Goal: Entertainment & Leisure: Consume media (video, audio)

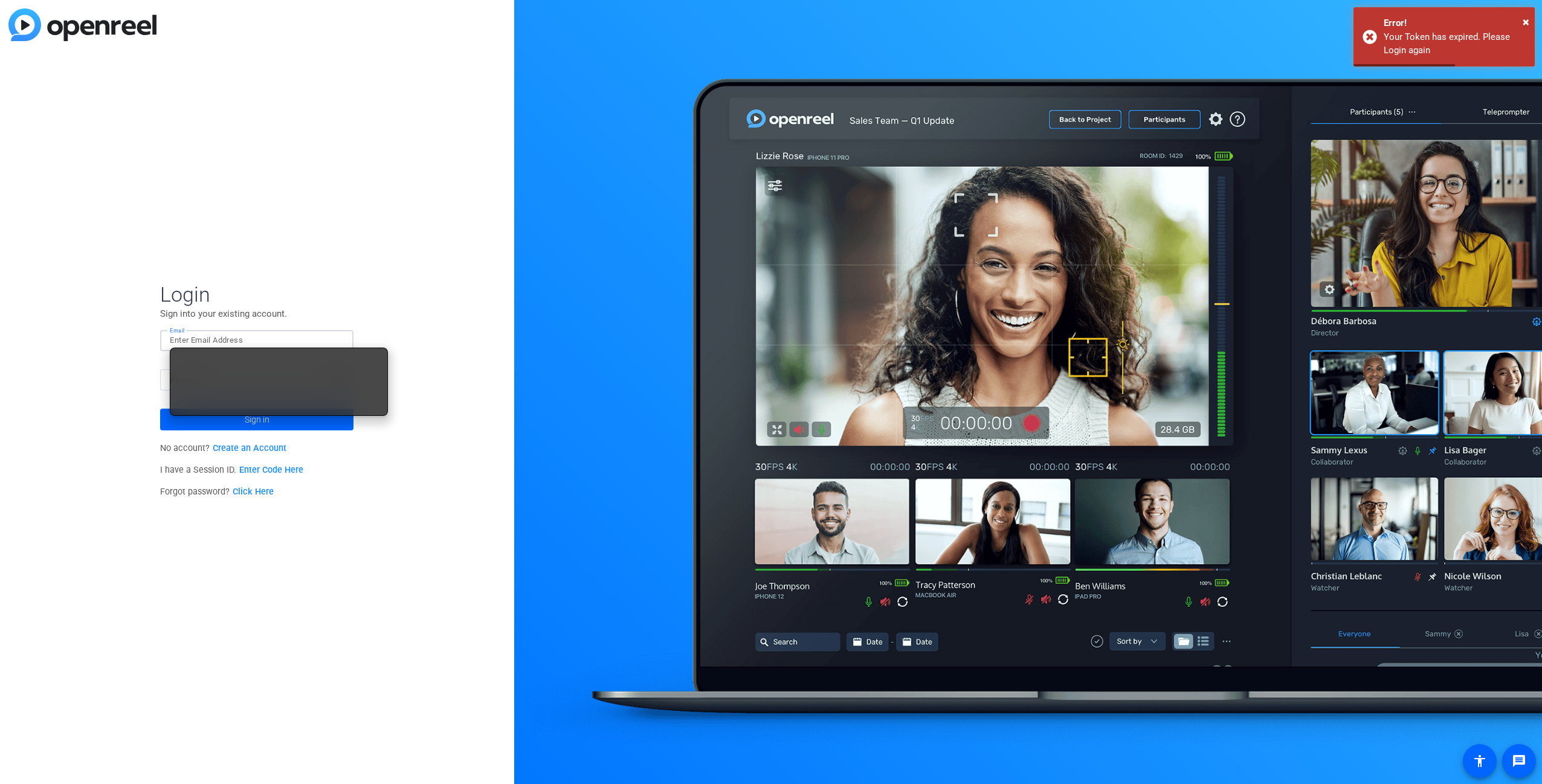
type input "carl.schmidt@spglobal.com"
click at [312, 426] on span at bounding box center [256, 420] width 193 height 29
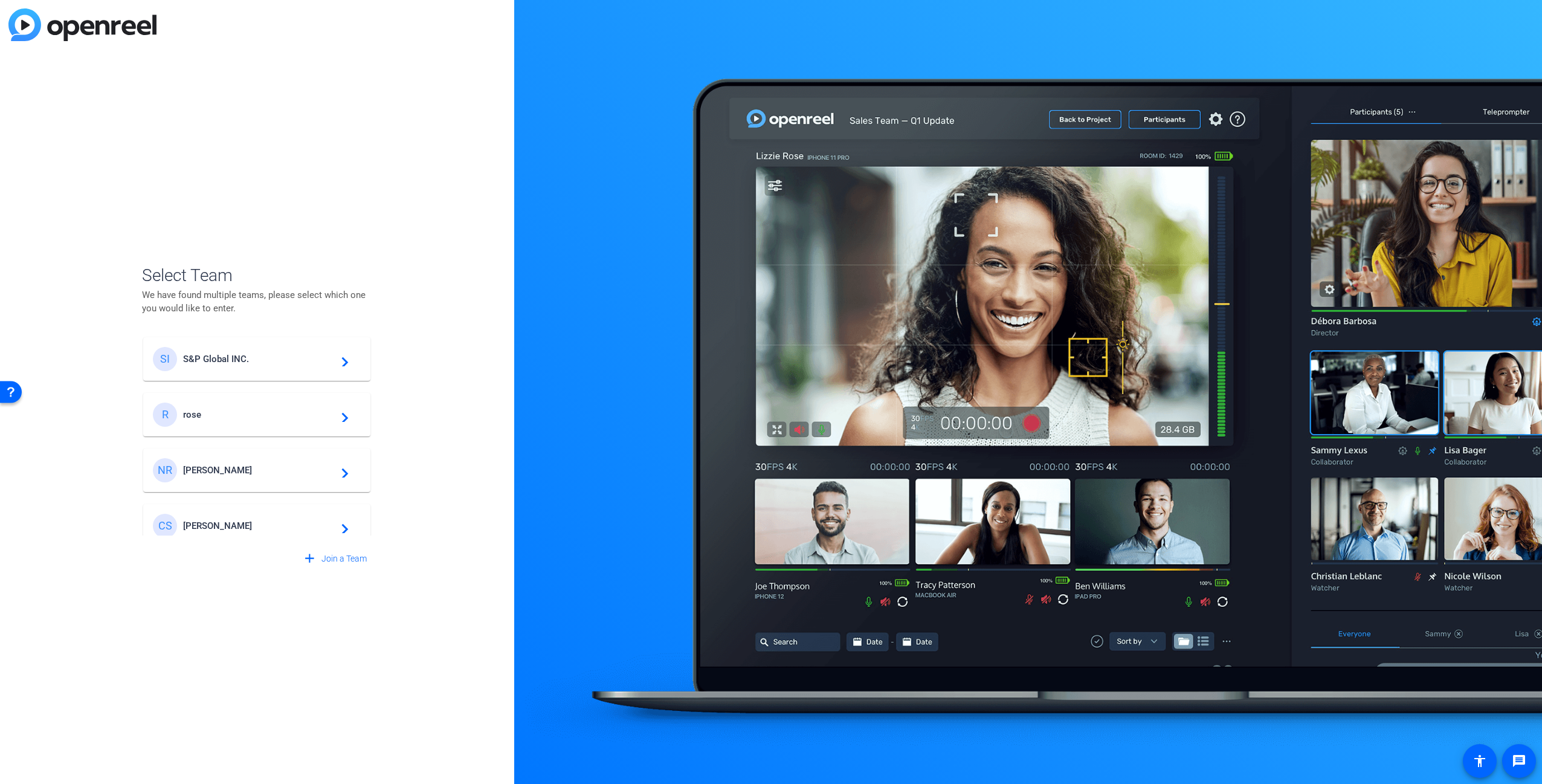
click at [289, 358] on span "S&P Global INC." at bounding box center [258, 358] width 151 height 11
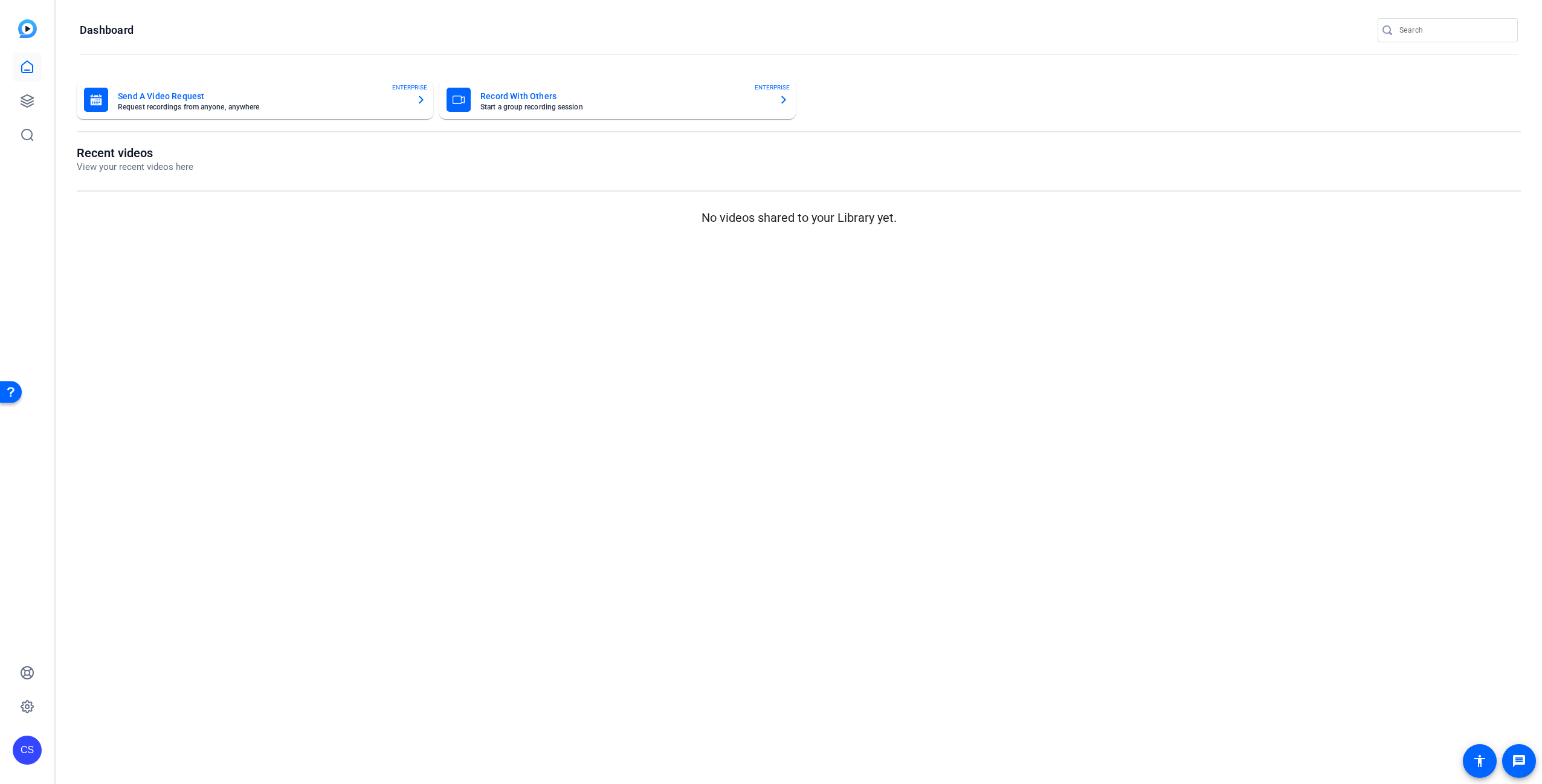
click at [1052, 146] on openreel-page-title "Recent videos View your recent videos here" at bounding box center [799, 159] width 1444 height 28
click at [1329, 103] on div "Send A Video Request Request recordings from anyone, anywhere ENTERPRISE Record…" at bounding box center [799, 99] width 1444 height 38
click at [26, 97] on icon at bounding box center [26, 100] width 14 height 14
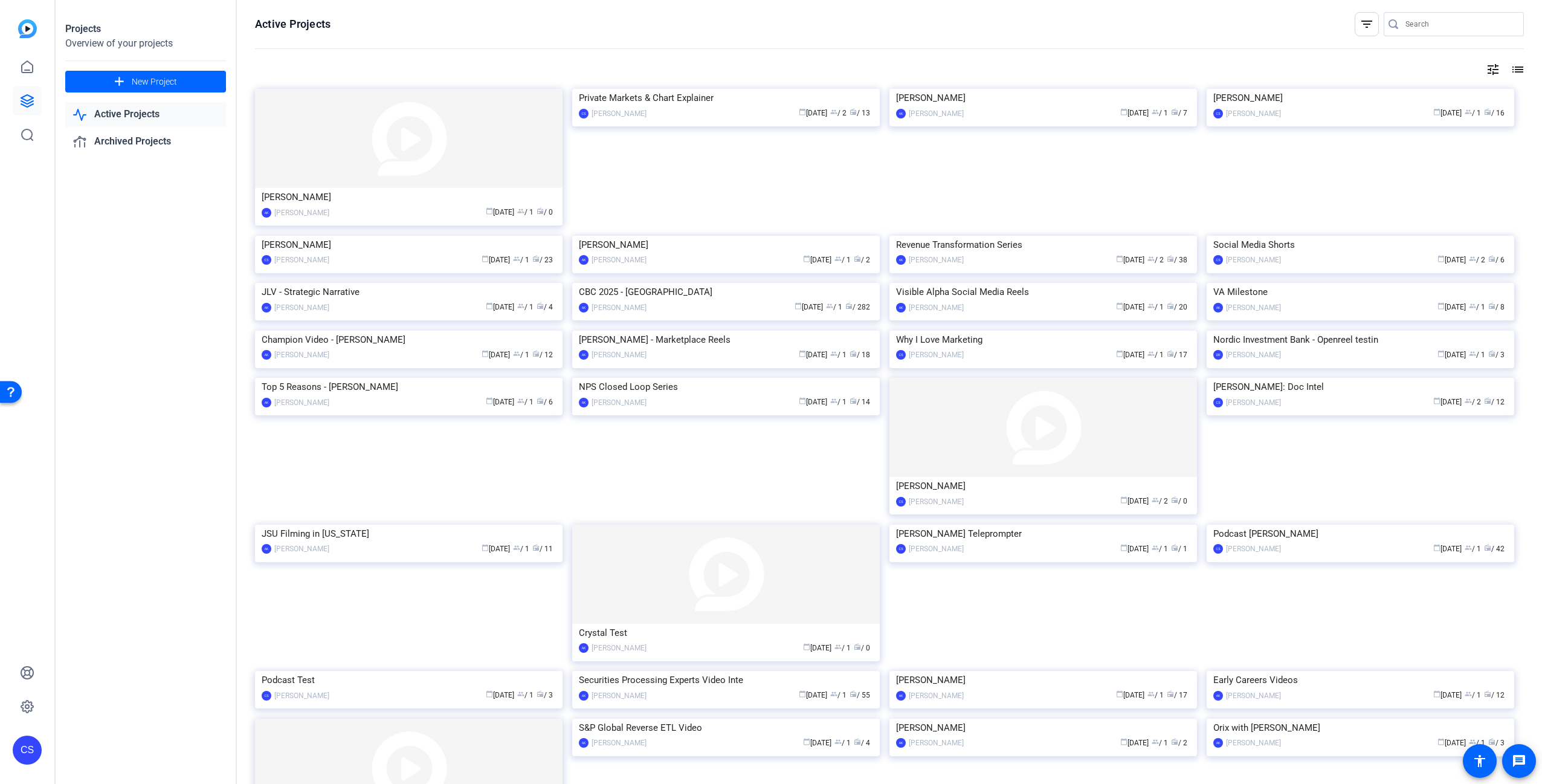
click at [776, 61] on openreel-divider-bar at bounding box center [890, 49] width 1269 height 26
click at [773, 60] on openreel-divider-bar at bounding box center [890, 49] width 1269 height 26
click at [742, 89] on img at bounding box center [725, 89] width 307 height 0
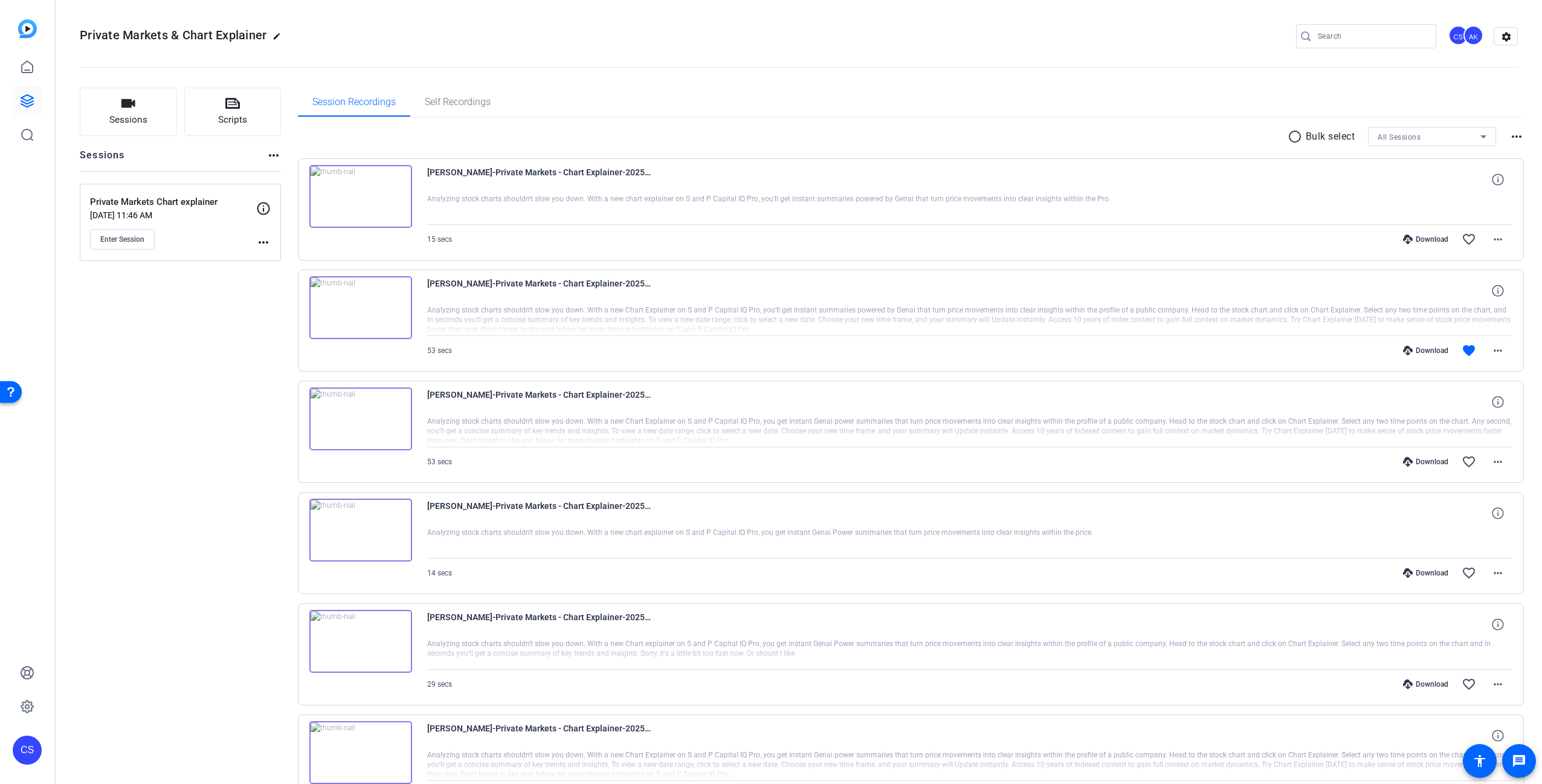
click at [1424, 349] on div "Download" at bounding box center [1425, 350] width 57 height 9
click at [1430, 351] on div "Download" at bounding box center [1425, 350] width 57 height 9
click at [1419, 237] on div "Download" at bounding box center [1425, 238] width 57 height 9
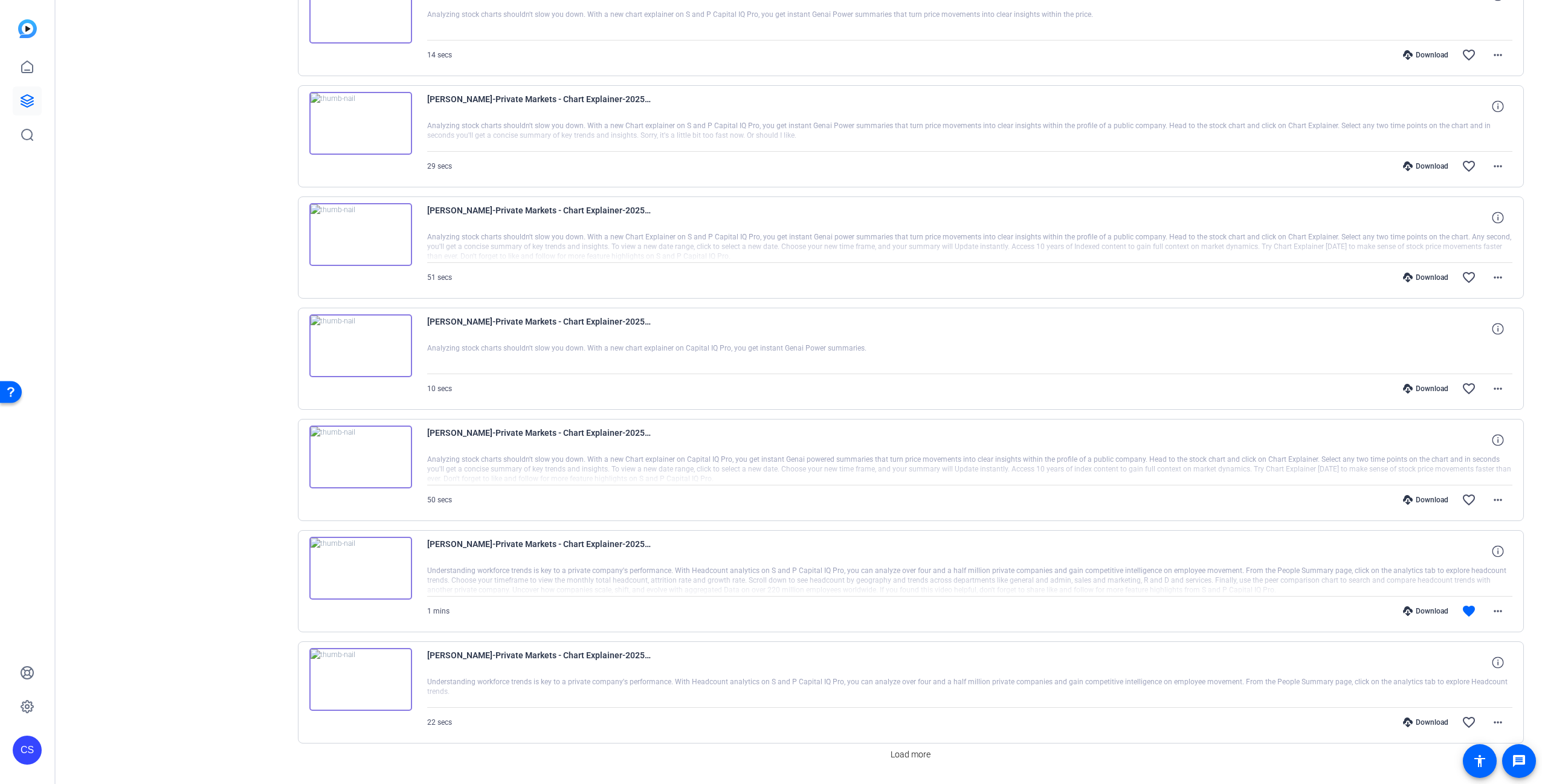
scroll to position [552, 0]
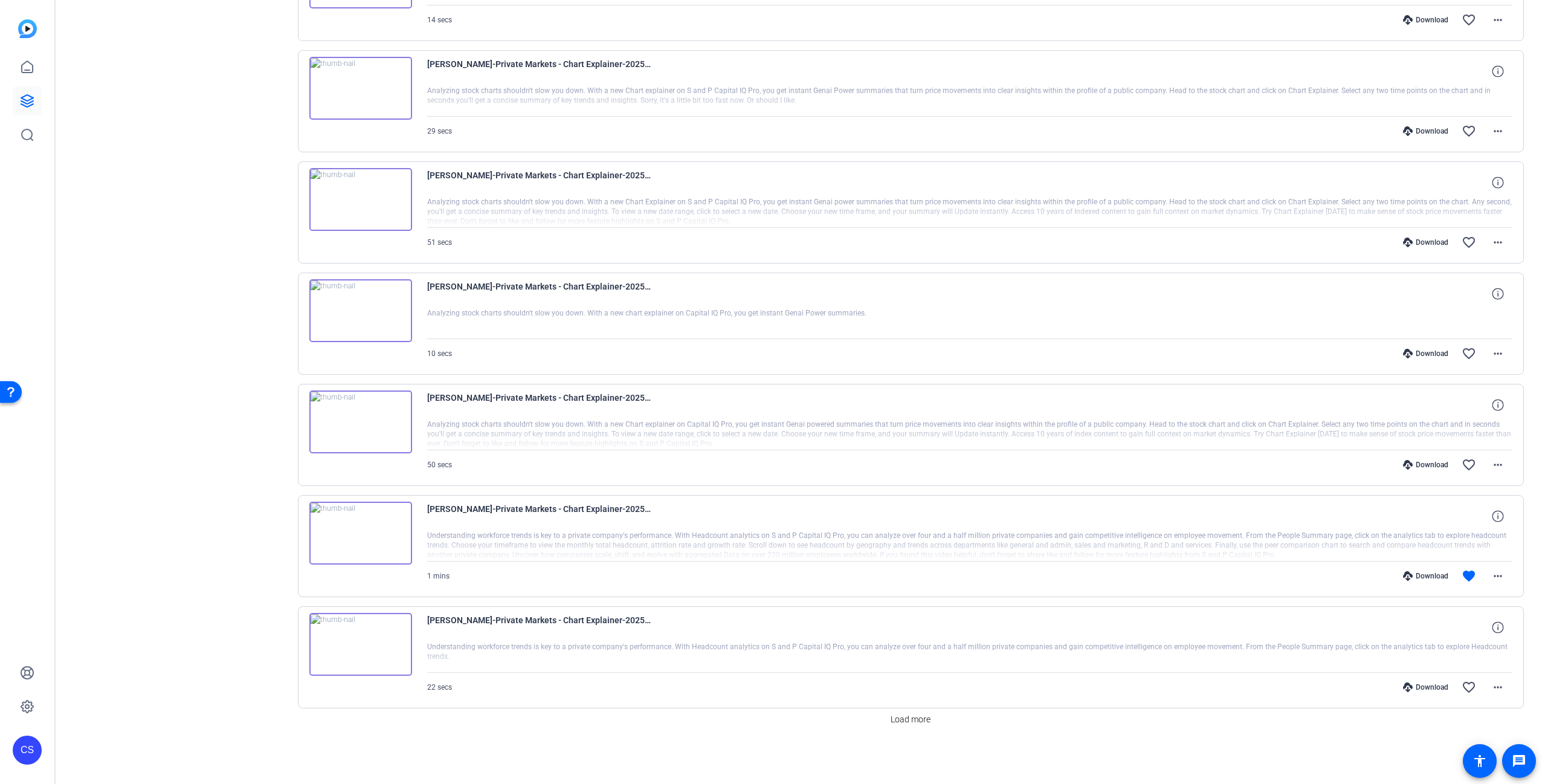
click at [1426, 574] on div "Download" at bounding box center [1425, 575] width 57 height 9
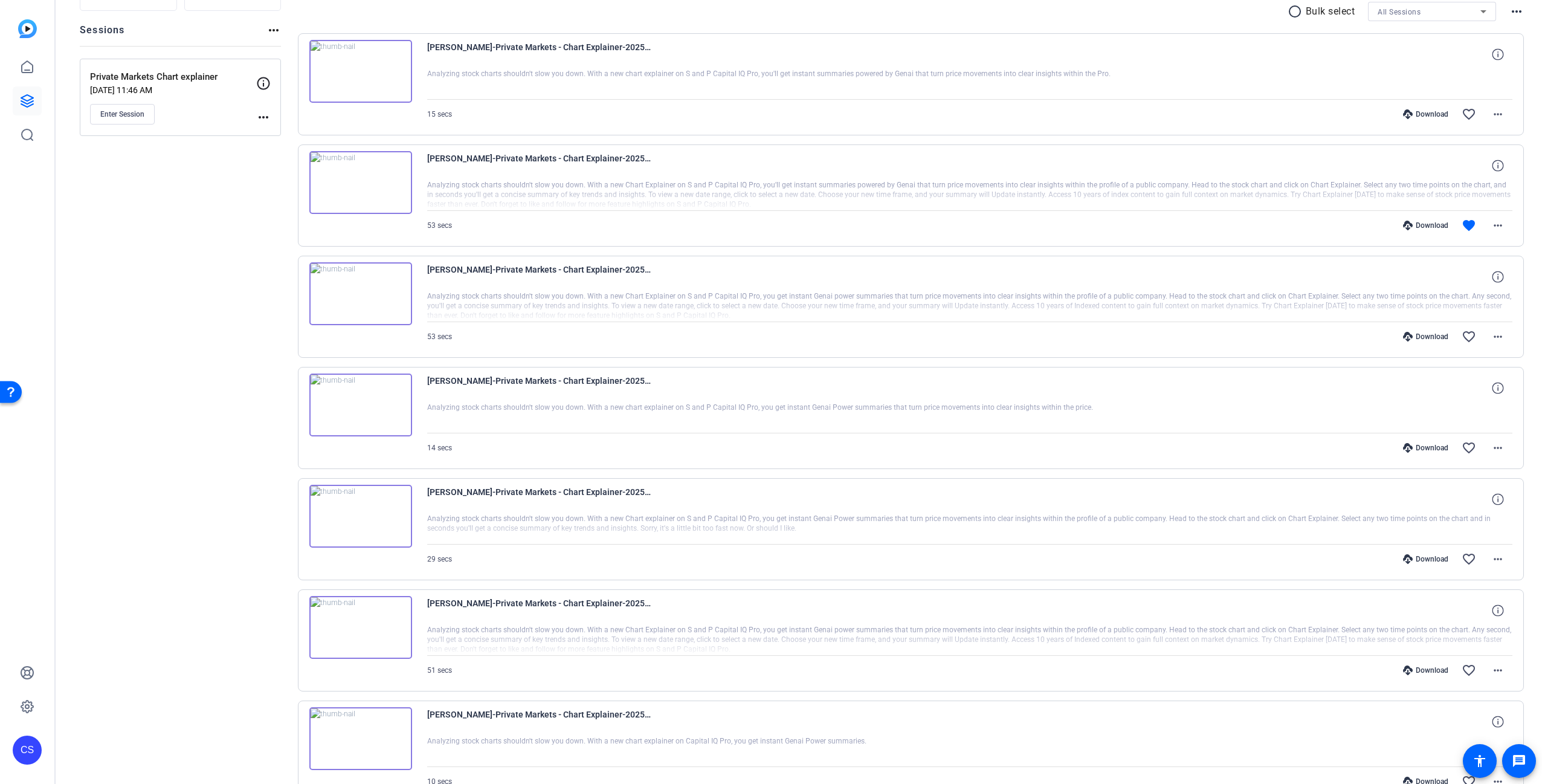
scroll to position [0, 0]
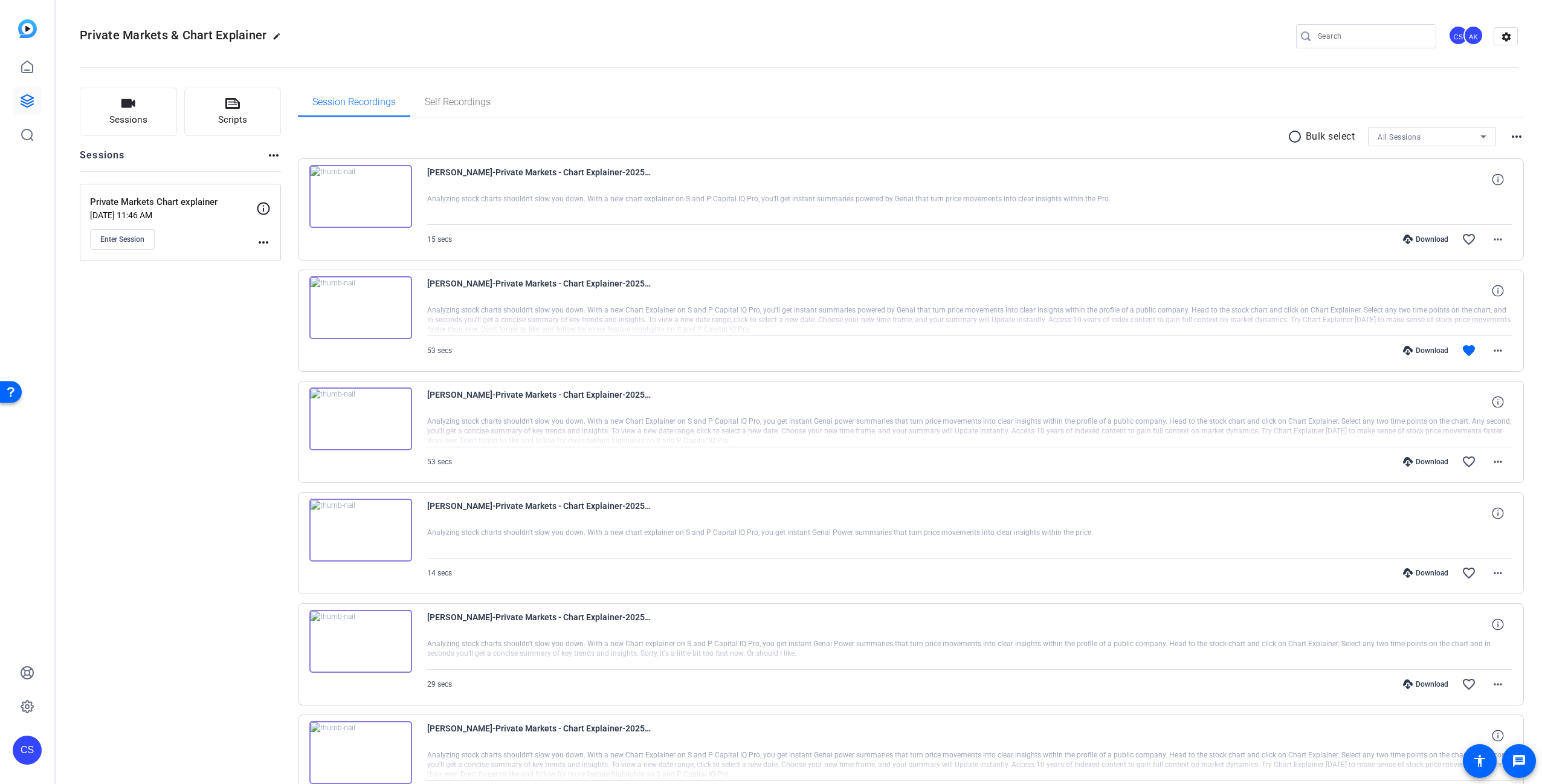
click at [188, 479] on div "Sessions Scripts Sessions more_horiz Private Markets Chart explainer [DATE] 11:…" at bounding box center [181, 704] width 201 height 1233
click at [738, 89] on div "Session Recordings Self Recordings" at bounding box center [911, 102] width 1227 height 29
click at [462, 100] on span "Self Recordings" at bounding box center [457, 101] width 66 height 9
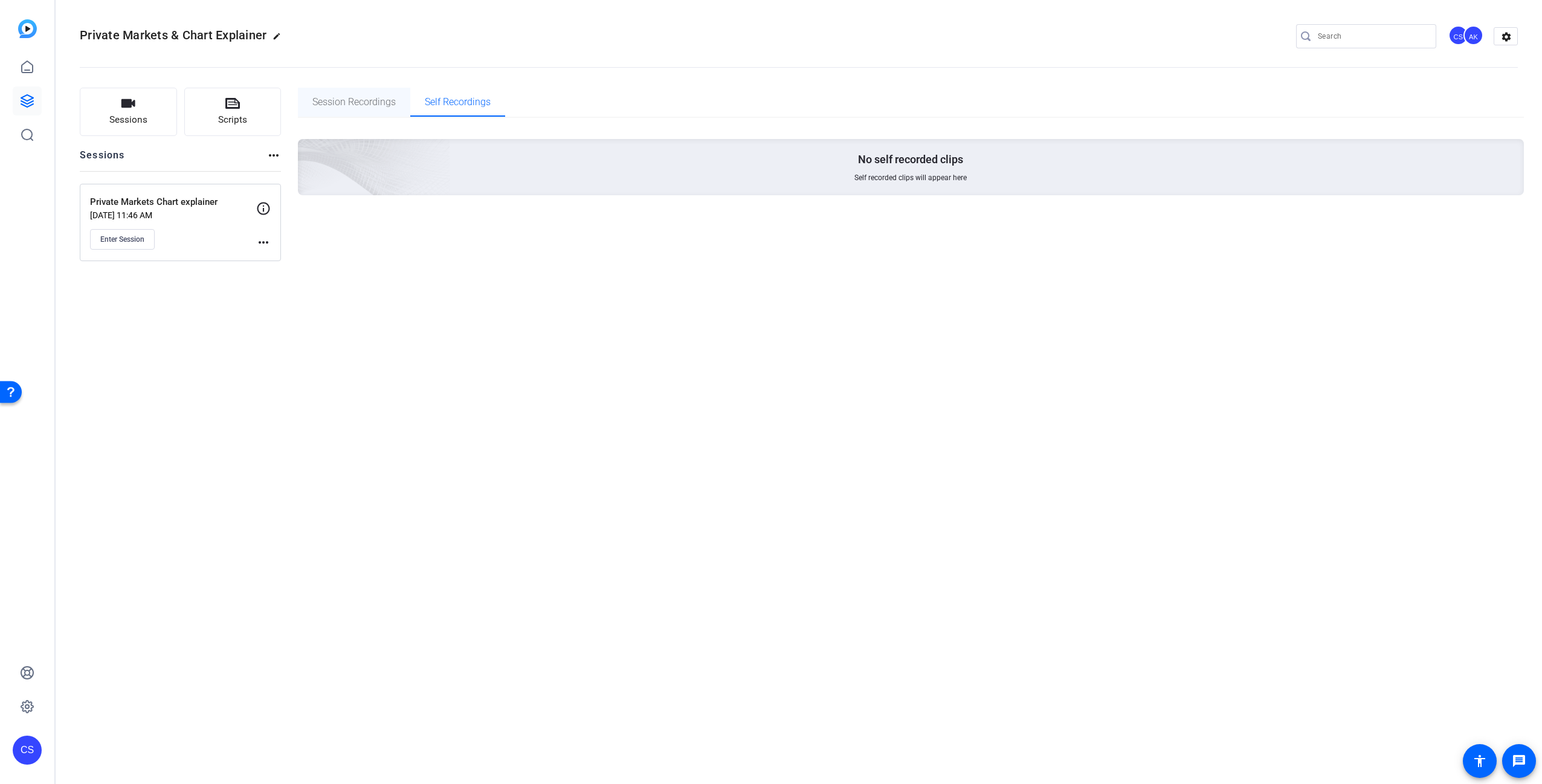
click at [378, 103] on span "Session Recordings" at bounding box center [354, 101] width 83 height 9
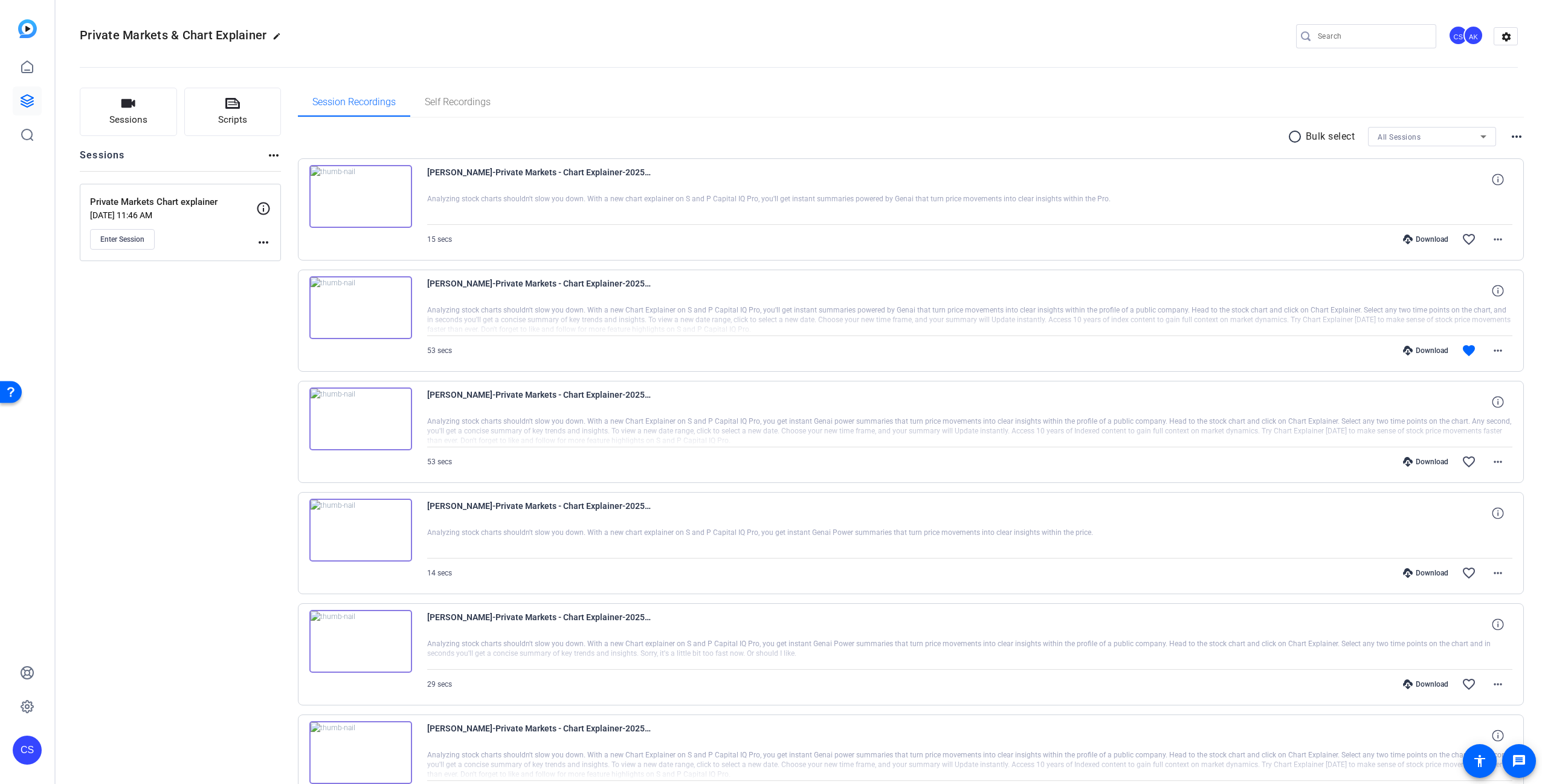
click at [694, 89] on div "Session Recordings Self Recordings" at bounding box center [911, 102] width 1227 height 29
click at [668, 105] on div "Session Recordings Self Recordings" at bounding box center [911, 102] width 1227 height 29
click at [149, 349] on div "Sessions Scripts Sessions more_horiz Private Markets Chart explainer [DATE] 11:…" at bounding box center [181, 704] width 201 height 1233
drag, startPoint x: 174, startPoint y: 360, endPoint x: 172, endPoint y: 369, distance: 9.2
click at [174, 362] on div "Sessions Scripts Sessions more_horiz Private Markets Chart explainer [DATE] 11:…" at bounding box center [181, 704] width 201 height 1233
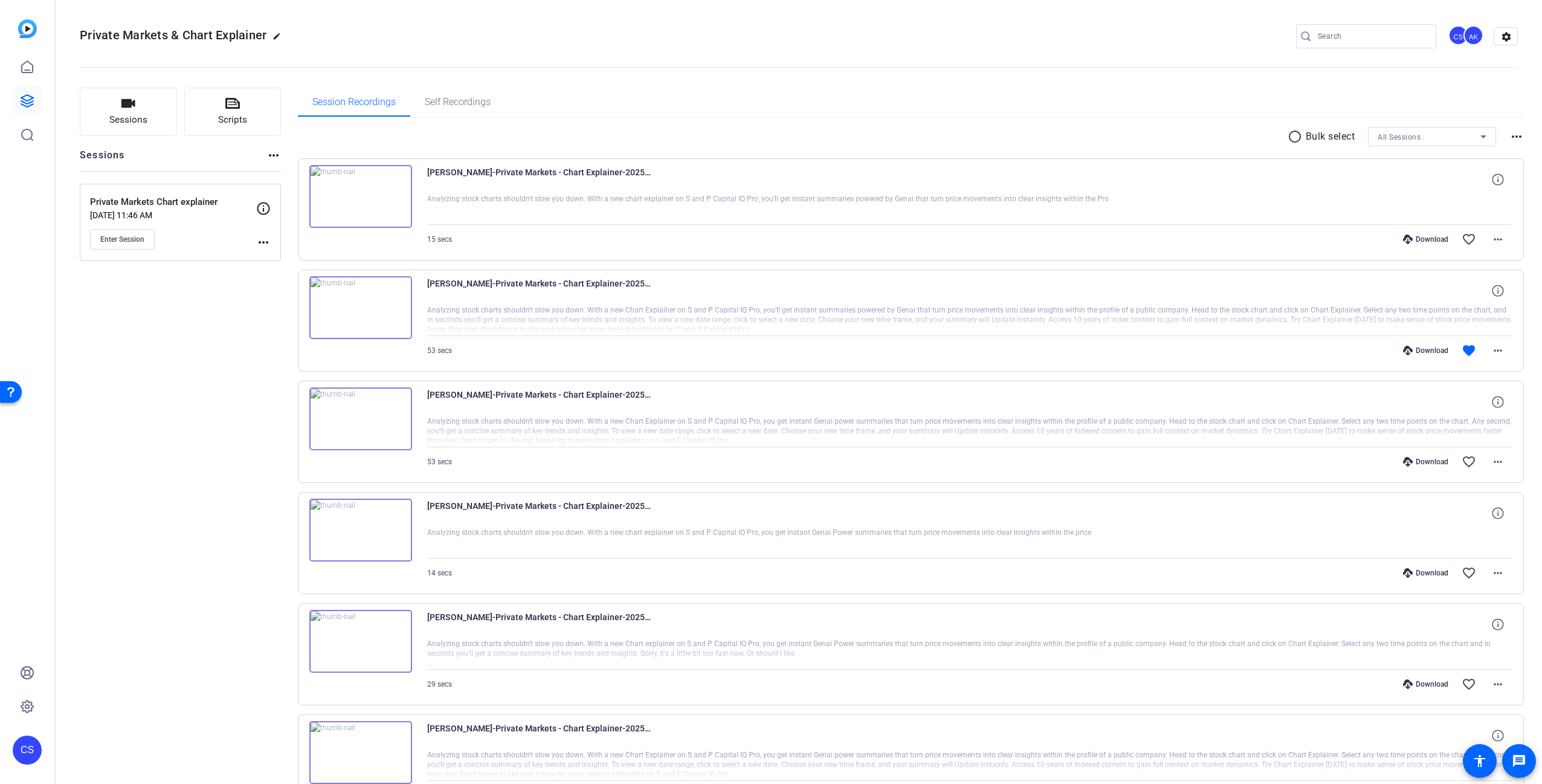
click at [260, 239] on mat-icon "more_horiz" at bounding box center [263, 242] width 14 height 14
click at [230, 301] on div at bounding box center [771, 392] width 1542 height 784
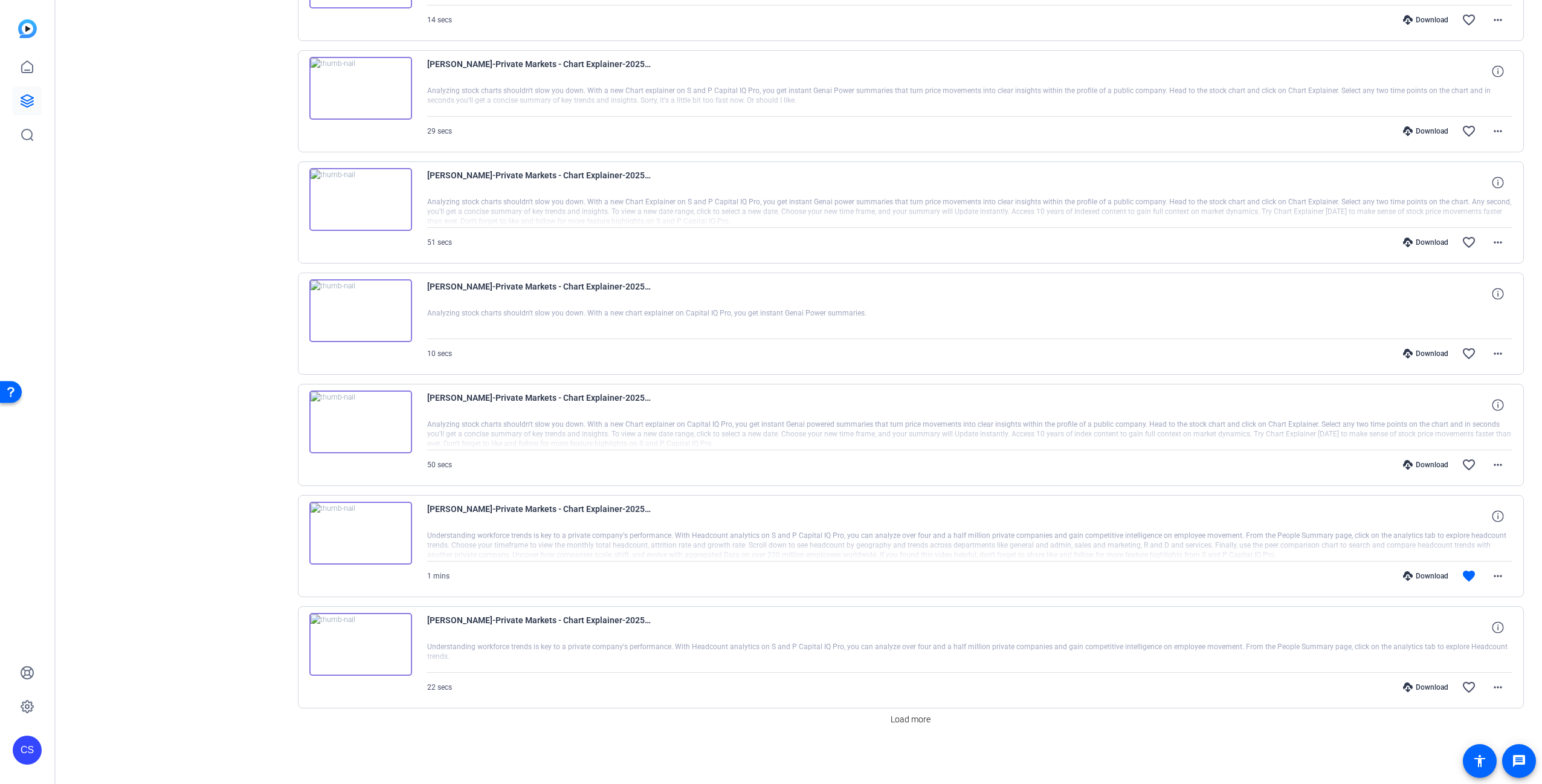
drag, startPoint x: 642, startPoint y: 509, endPoint x: 665, endPoint y: 513, distance: 23.3
click at [665, 513] on div "[PERSON_NAME]-Private Markets - Chart Explainer-2025-08-13-13-41-42-424-0" at bounding box center [970, 516] width 1086 height 29
click at [639, 508] on span "[PERSON_NAME]-Private Markets - Chart Explainer-2025-08-13-13-41-42-424-0" at bounding box center [539, 516] width 224 height 29
click at [1494, 518] on icon at bounding box center [1497, 515] width 11 height 11
click at [1494, 518] on mat-icon "close" at bounding box center [1498, 517] width 14 height 15
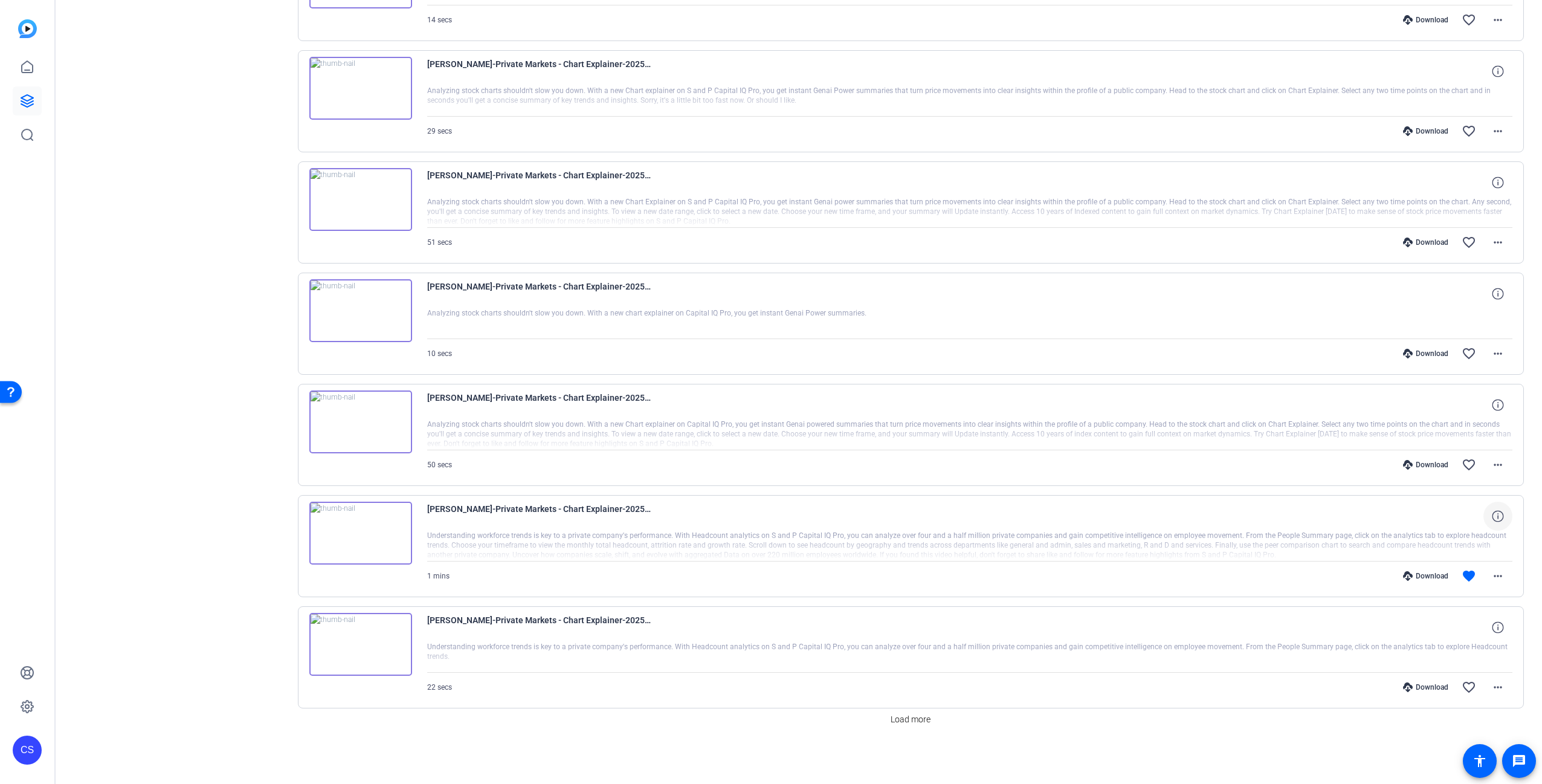
click at [140, 603] on div "Sessions Scripts Sessions more_horiz Private Markets Chart explainer [DATE] 11:…" at bounding box center [181, 151] width 201 height 1233
click at [358, 534] on img at bounding box center [360, 533] width 103 height 63
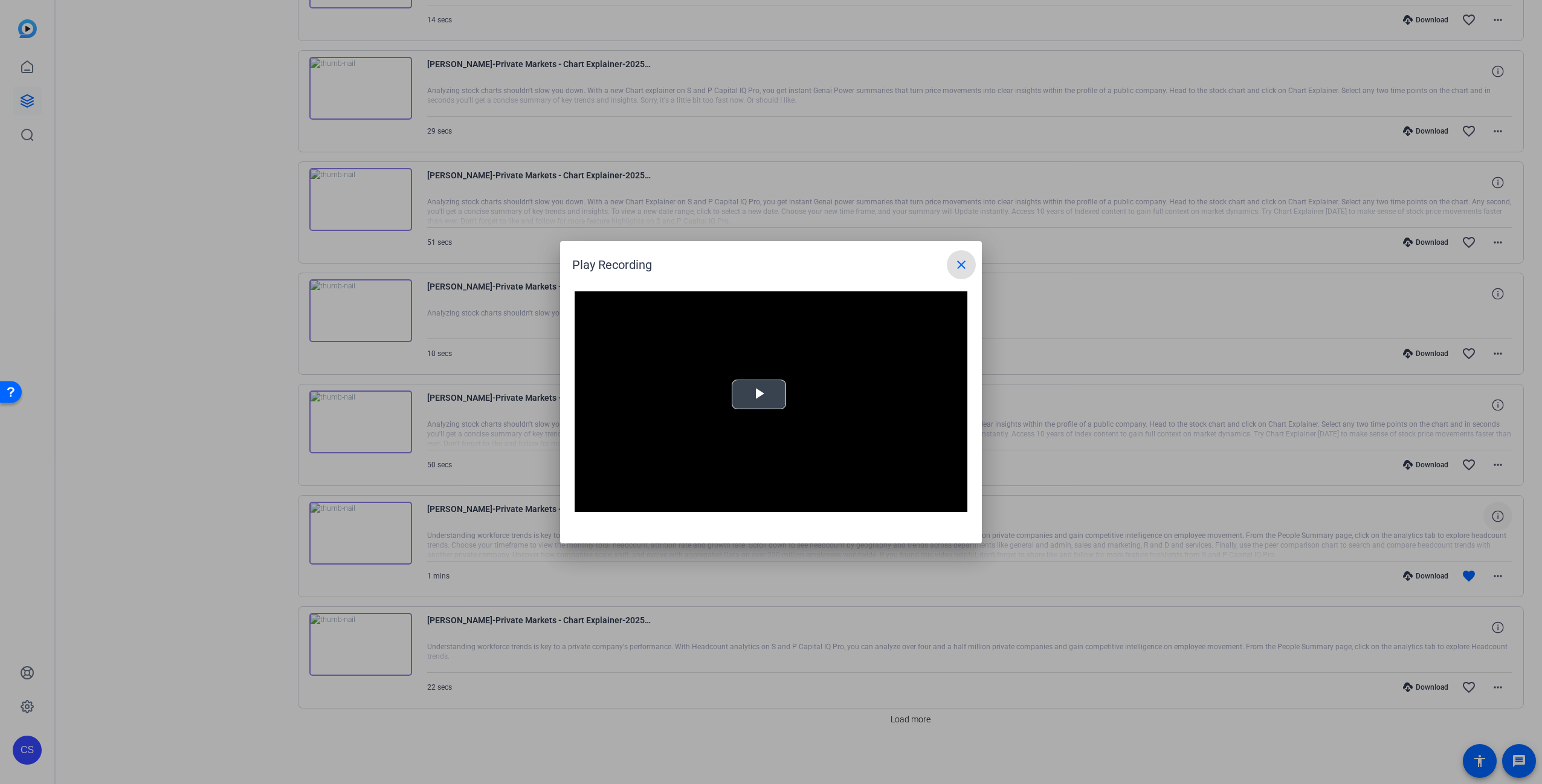
click at [763, 393] on div "Video Player is loading. Play Video Play Mute Current Time 0:00 / Duration -:- …" at bounding box center [771, 402] width 393 height 221
click at [959, 263] on mat-icon "close" at bounding box center [961, 264] width 14 height 14
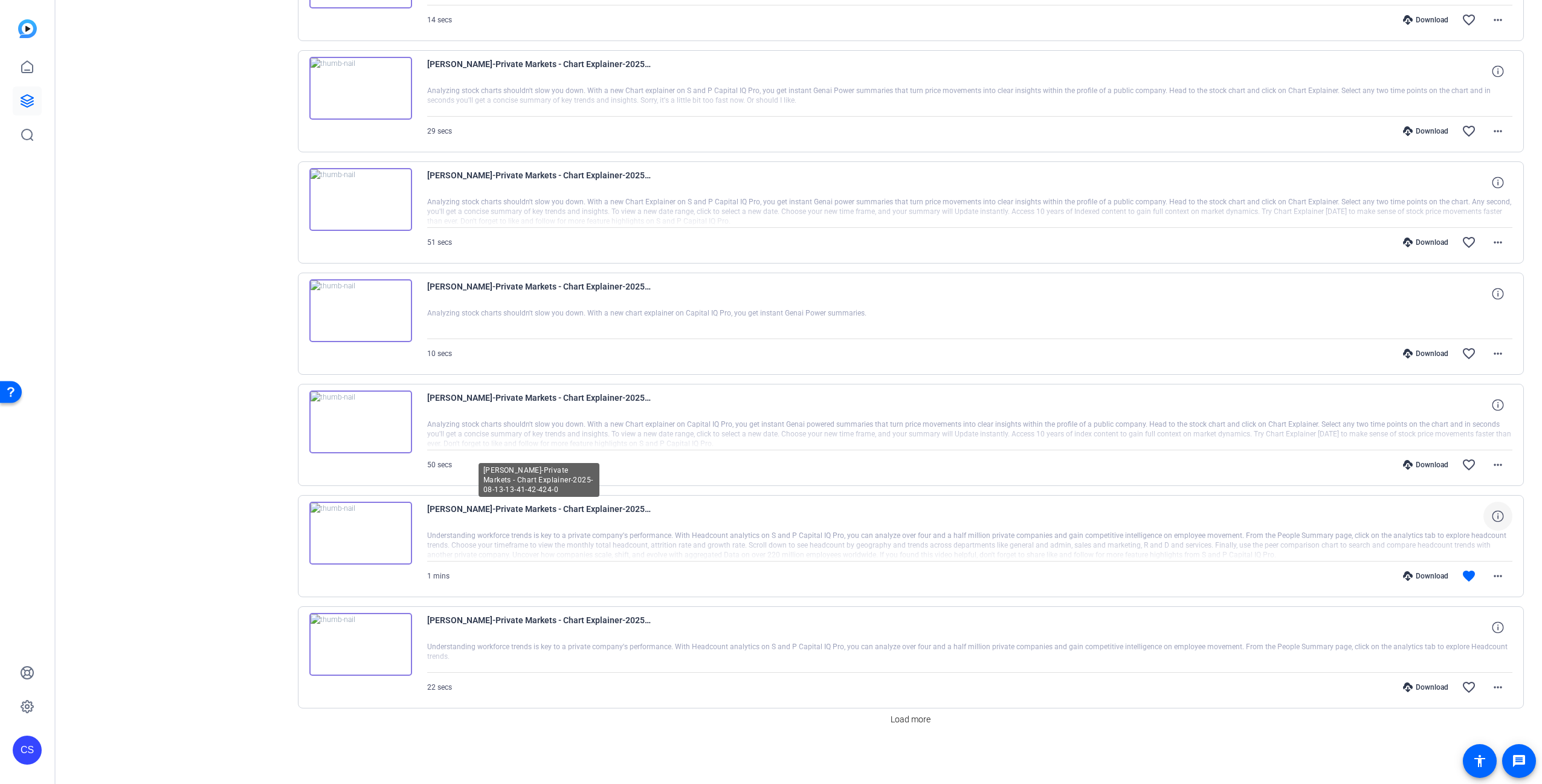
click at [646, 507] on span "[PERSON_NAME]-Private Markets - Chart Explainer-2025-08-13-13-41-42-424-0" at bounding box center [539, 516] width 224 height 29
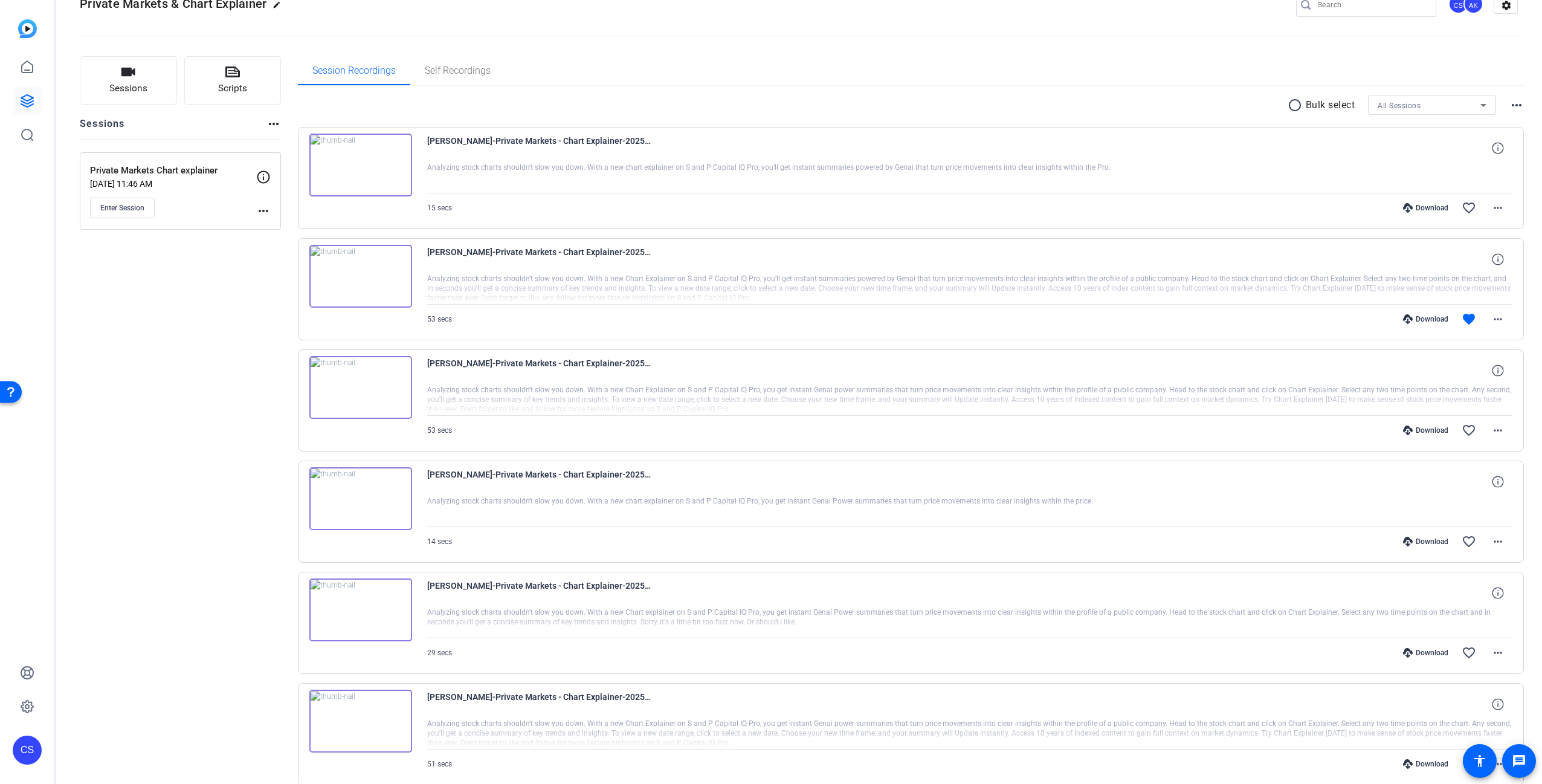
scroll to position [32, 0]
